Goal: Check status

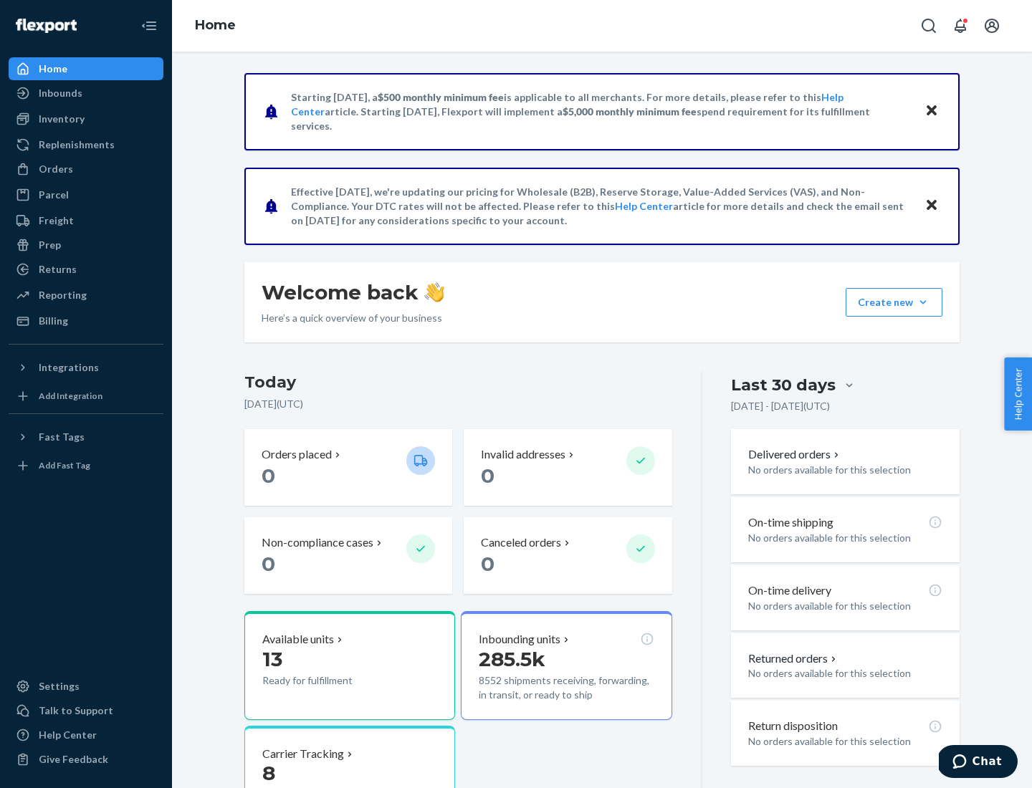
click at [923, 302] on button "Create new Create new inbound Create new order Create new product" at bounding box center [893, 302] width 97 height 29
click at [59, 93] on div "Inbounds" at bounding box center [61, 93] width 44 height 14
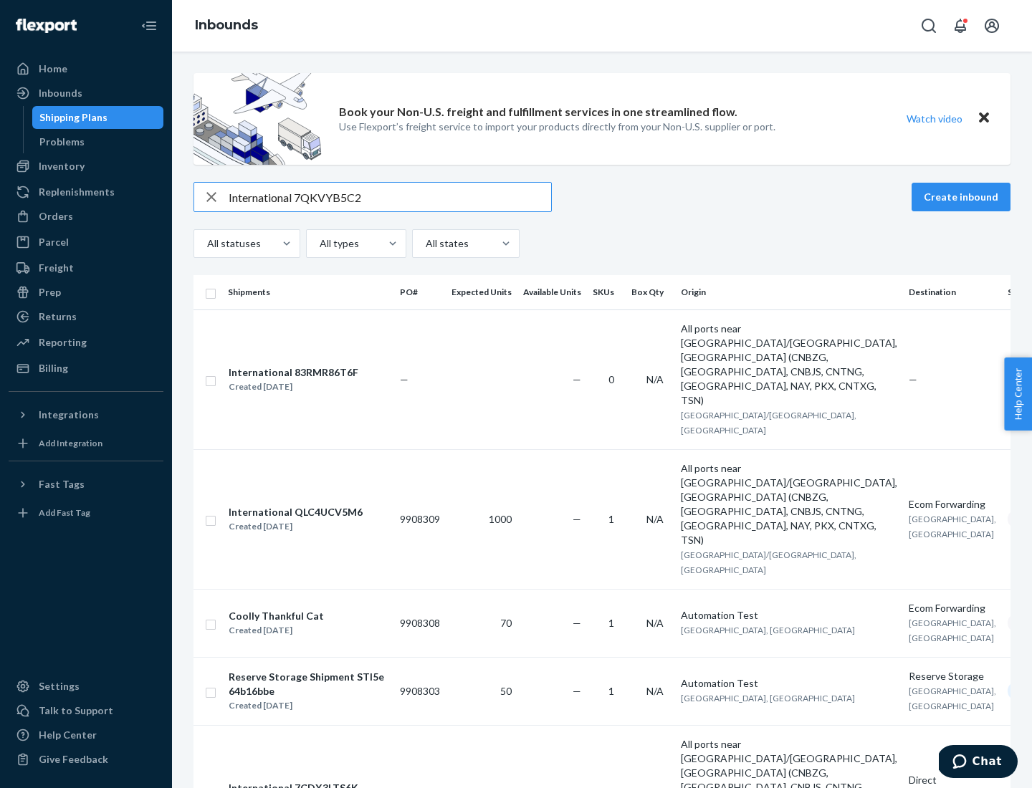
type input "International 7QKVYB5C29"
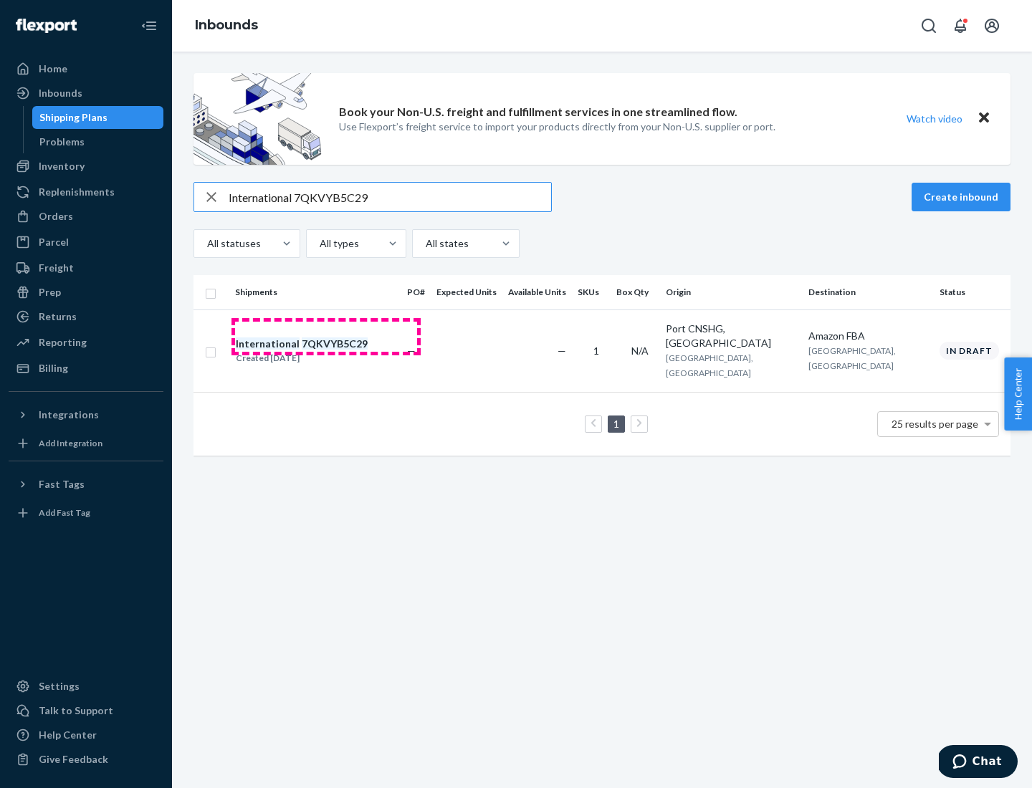
click at [326, 351] on div "Created [DATE]" at bounding box center [302, 358] width 132 height 14
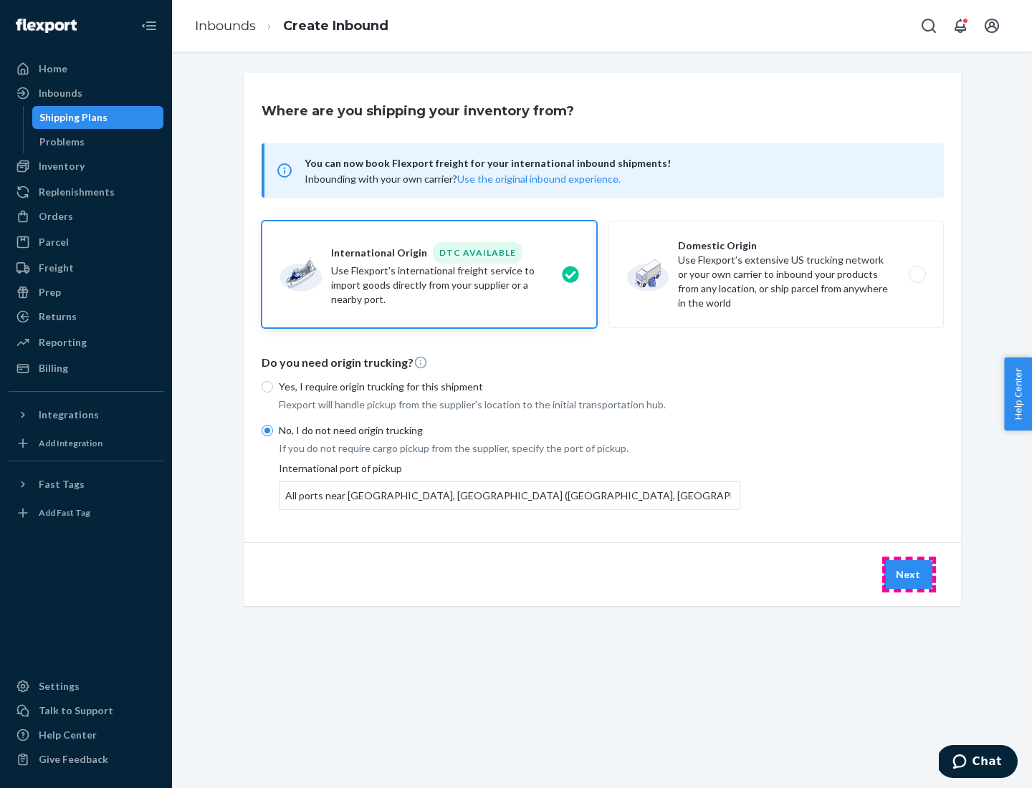
click at [908, 574] on button "Next" at bounding box center [907, 574] width 49 height 29
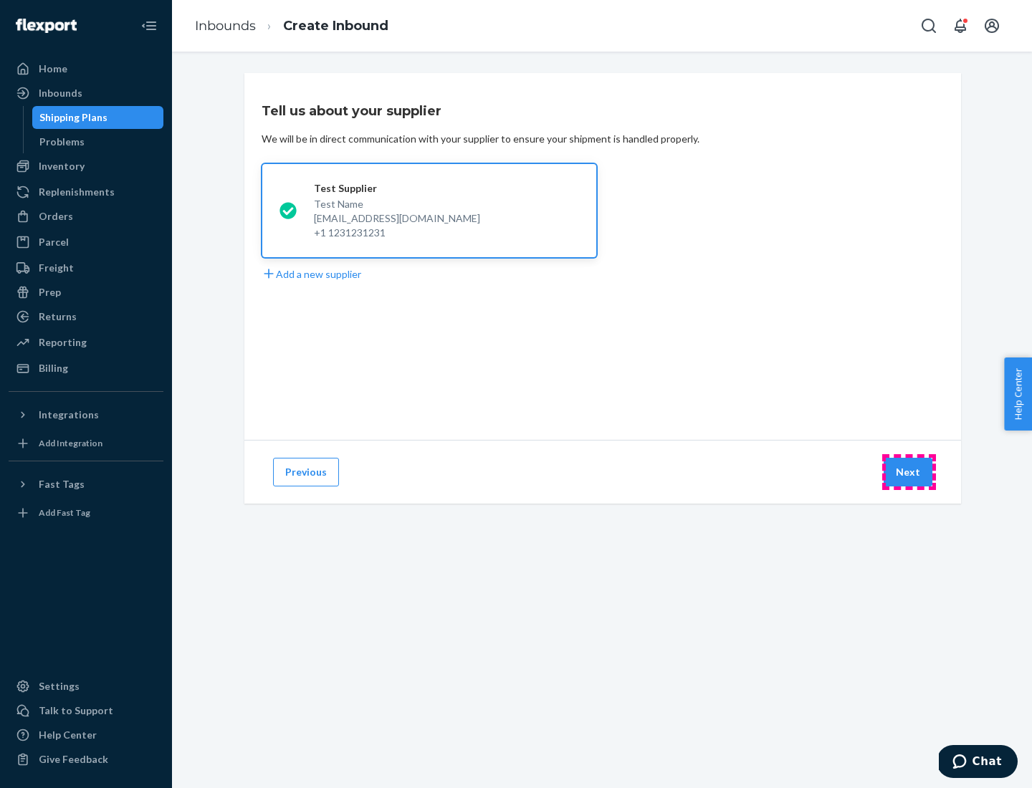
click at [908, 472] on button "Next" at bounding box center [907, 472] width 49 height 29
